Goal: Use online tool/utility: Utilize a website feature to perform a specific function

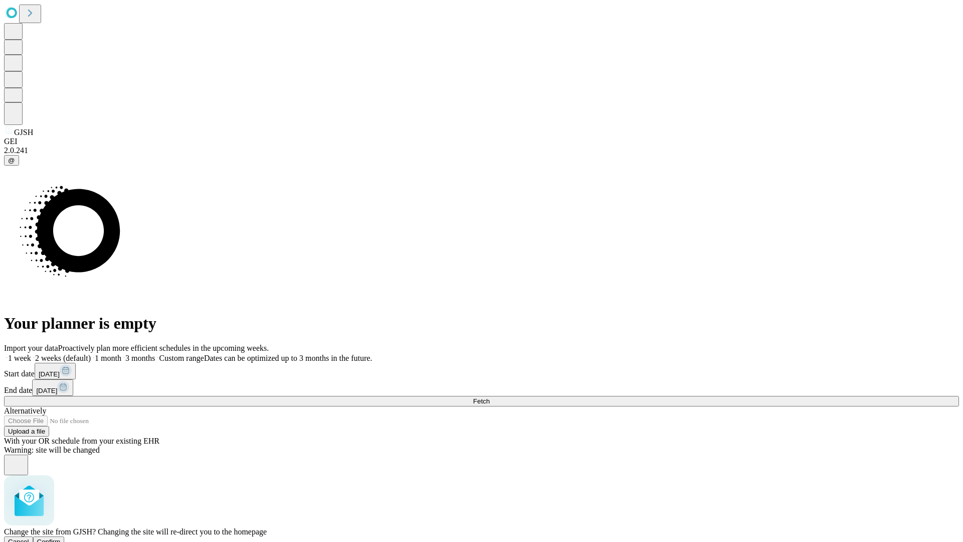
click at [61, 538] on span "Confirm" at bounding box center [49, 542] width 24 height 8
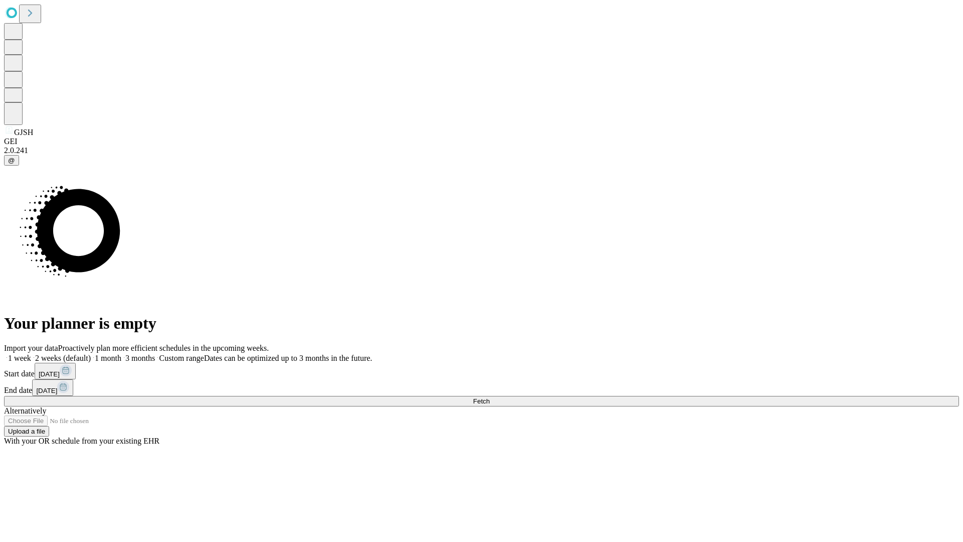
click at [91, 354] on label "2 weeks (default)" at bounding box center [61, 358] width 60 height 9
click at [489, 397] on span "Fetch" at bounding box center [481, 401] width 17 height 8
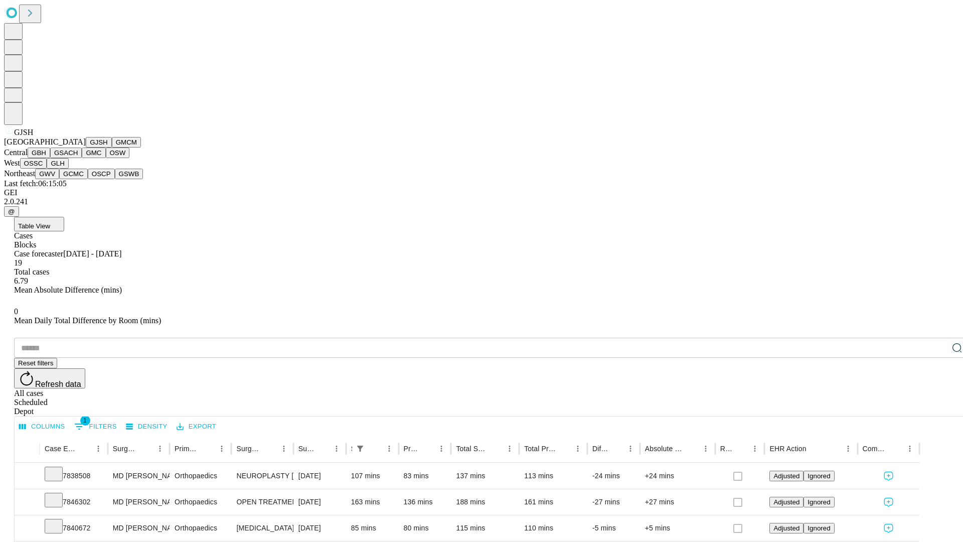
click at [112, 147] on button "GMCM" at bounding box center [126, 142] width 29 height 11
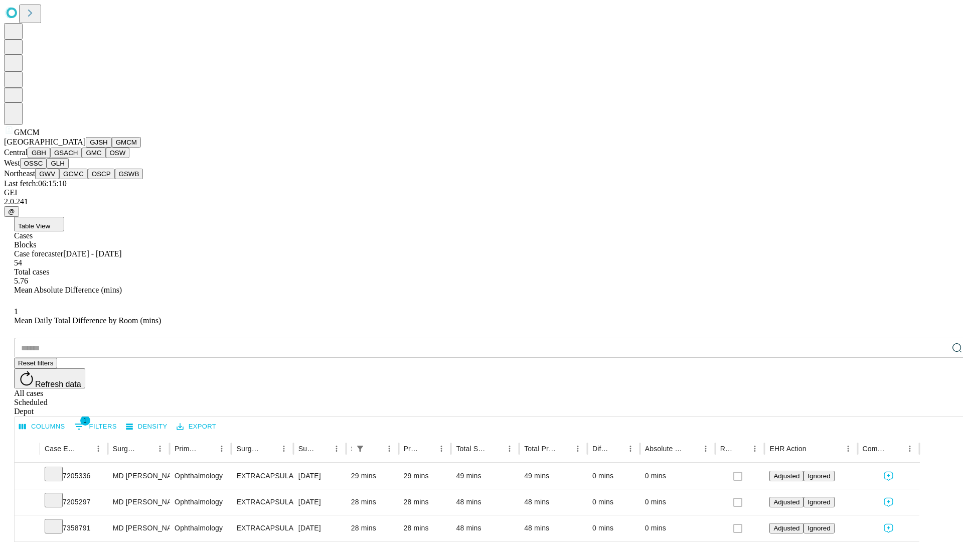
click at [50, 158] on button "GBH" at bounding box center [39, 152] width 23 height 11
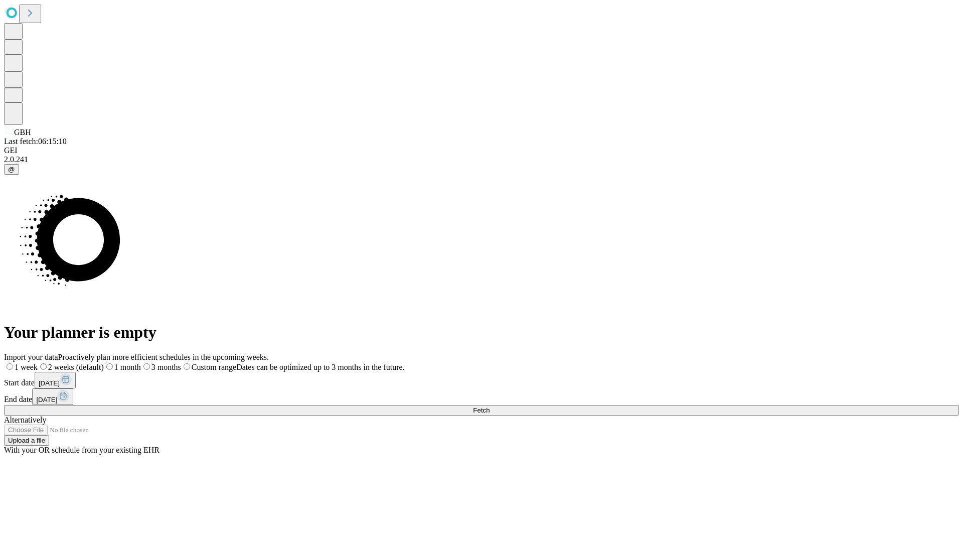
click at [104, 363] on label "2 weeks (default)" at bounding box center [71, 367] width 66 height 9
click at [489, 406] on span "Fetch" at bounding box center [481, 410] width 17 height 8
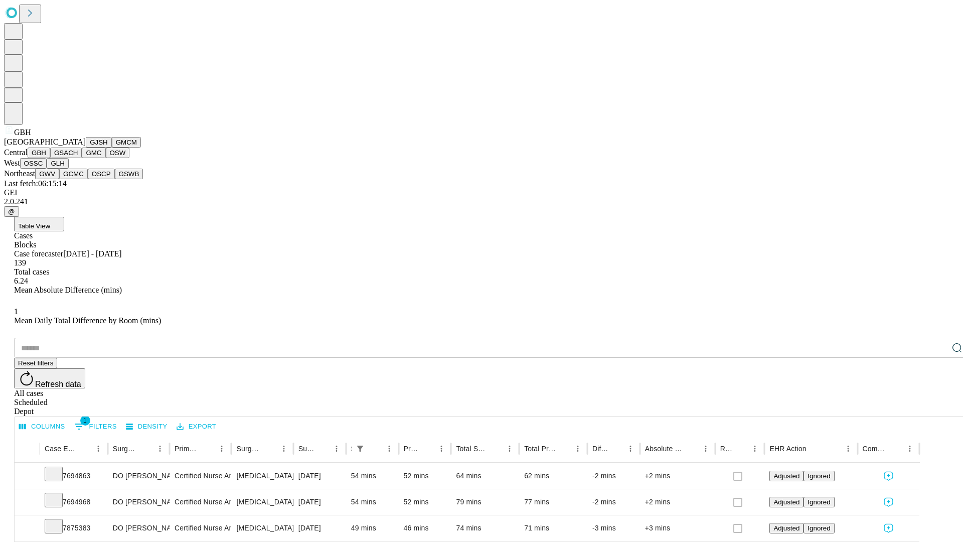
click at [78, 158] on button "GSACH" at bounding box center [66, 152] width 32 height 11
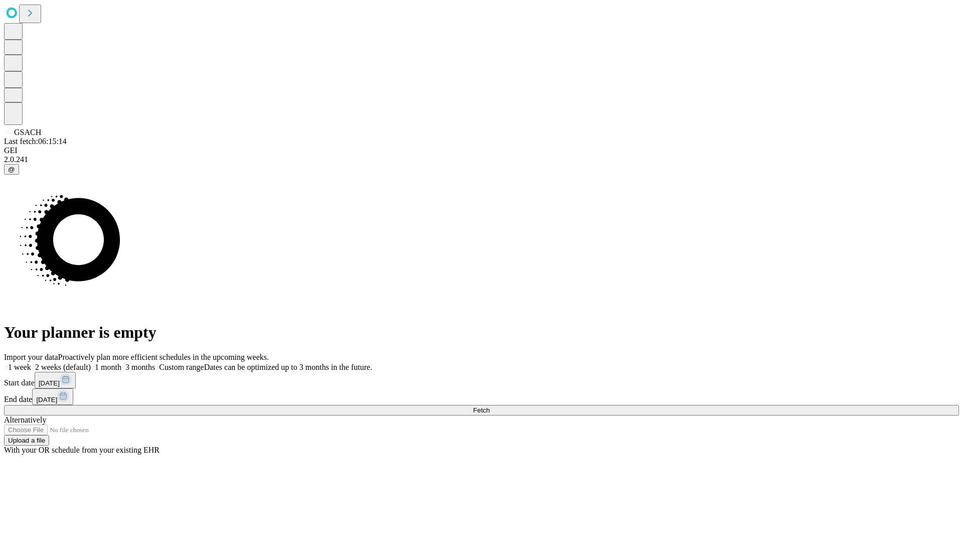
click at [91, 363] on label "2 weeks (default)" at bounding box center [61, 367] width 60 height 9
click at [489, 406] on span "Fetch" at bounding box center [481, 410] width 17 height 8
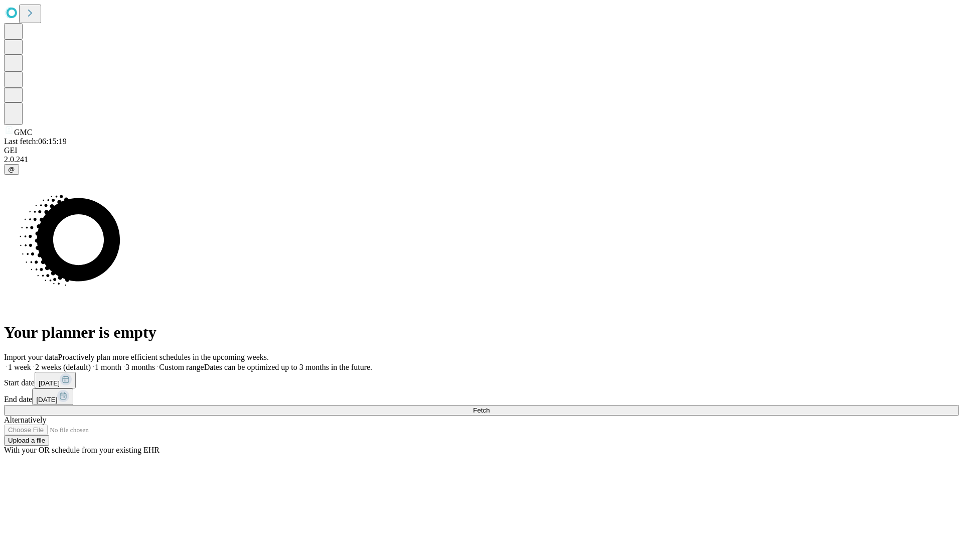
click at [489, 406] on span "Fetch" at bounding box center [481, 410] width 17 height 8
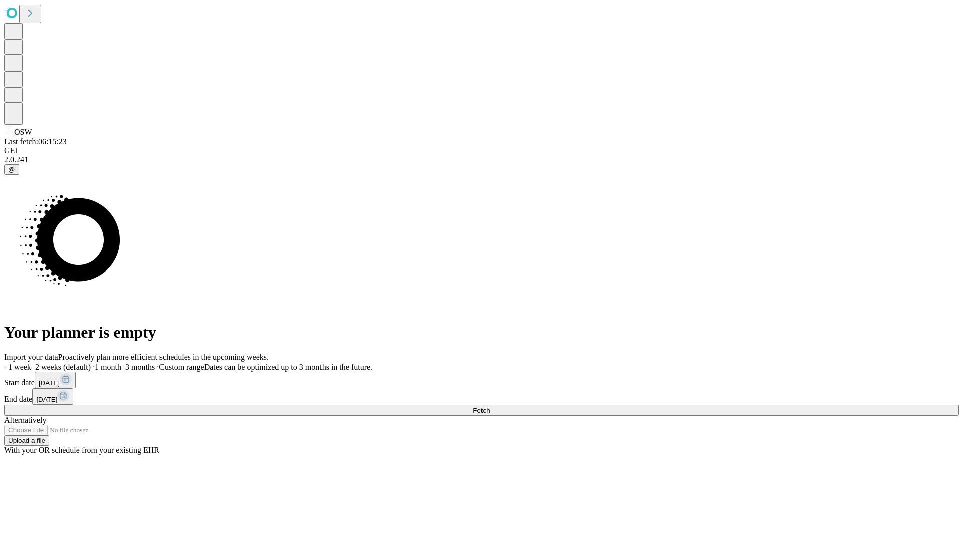
click at [91, 363] on label "2 weeks (default)" at bounding box center [61, 367] width 60 height 9
click at [489, 406] on span "Fetch" at bounding box center [481, 410] width 17 height 8
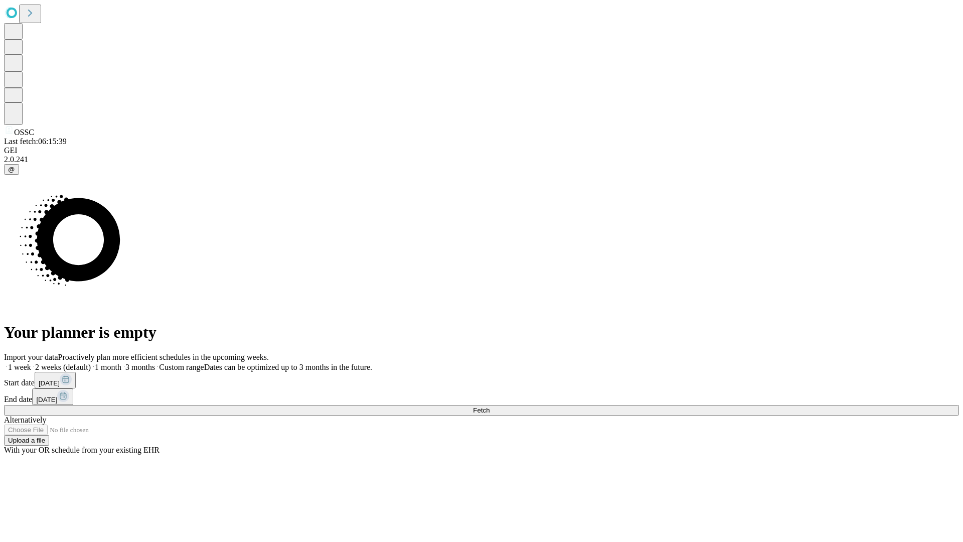
click at [91, 363] on label "2 weeks (default)" at bounding box center [61, 367] width 60 height 9
click at [489, 406] on span "Fetch" at bounding box center [481, 410] width 17 height 8
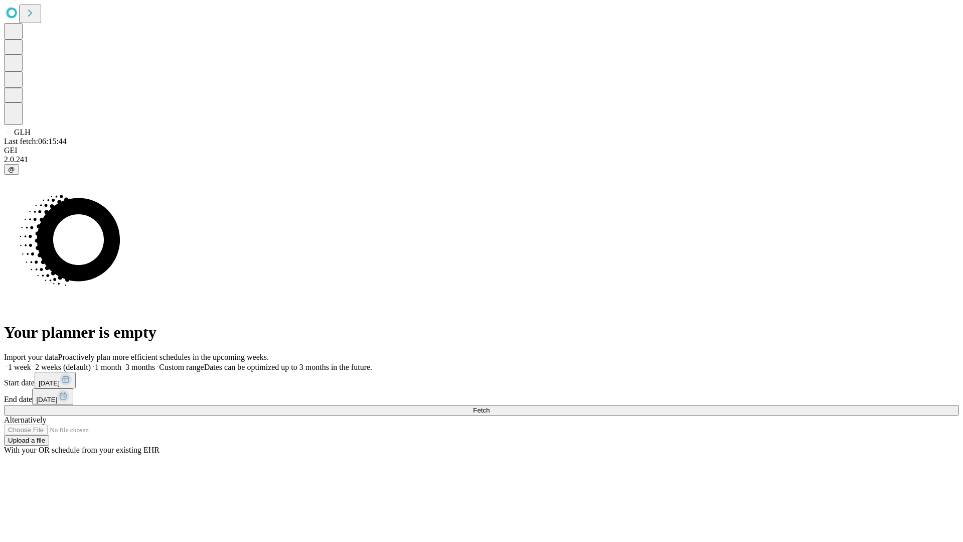
click at [91, 363] on label "2 weeks (default)" at bounding box center [61, 367] width 60 height 9
click at [489, 406] on span "Fetch" at bounding box center [481, 410] width 17 height 8
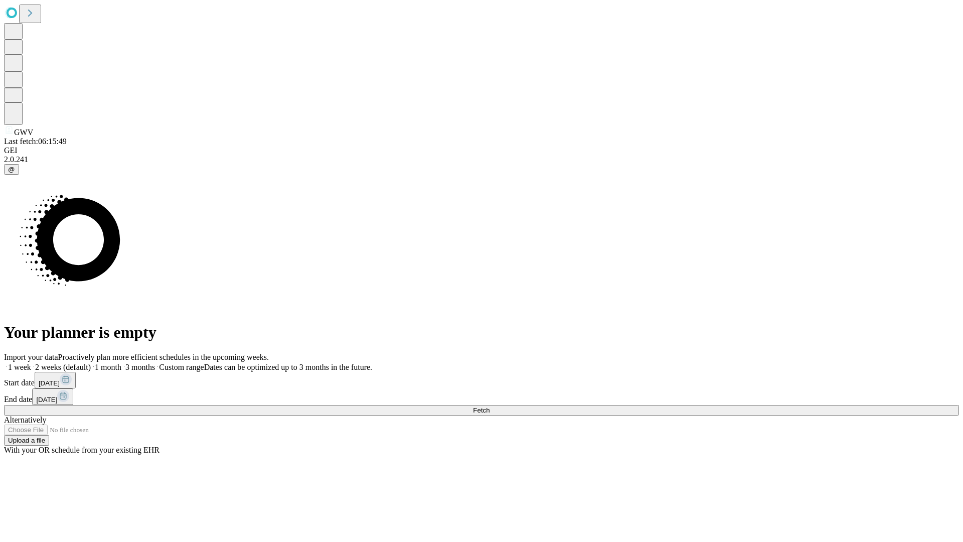
click at [91, 363] on label "2 weeks (default)" at bounding box center [61, 367] width 60 height 9
click at [489, 406] on span "Fetch" at bounding box center [481, 410] width 17 height 8
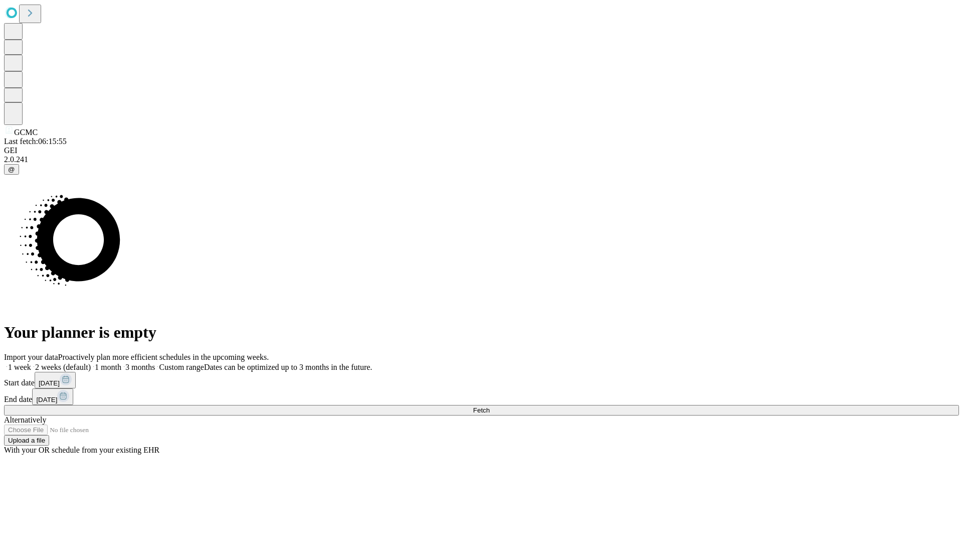
click at [91, 363] on label "2 weeks (default)" at bounding box center [61, 367] width 60 height 9
click at [489, 406] on span "Fetch" at bounding box center [481, 410] width 17 height 8
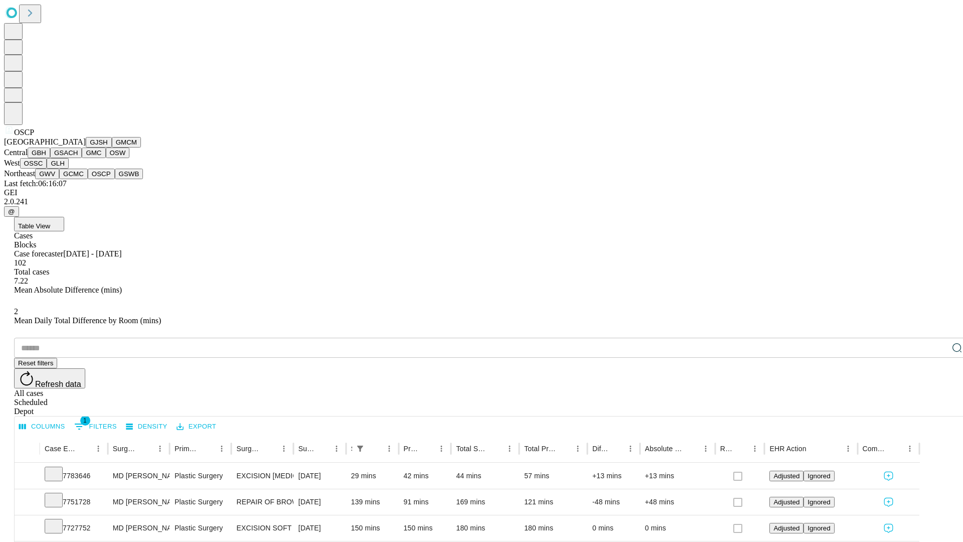
click at [115, 179] on button "GSWB" at bounding box center [129, 174] width 29 height 11
